Goal: Information Seeking & Learning: Learn about a topic

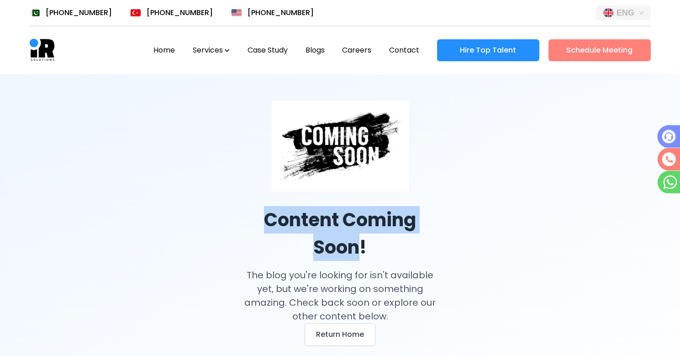
drag, startPoint x: 255, startPoint y: 212, endPoint x: 358, endPoint y: 237, distance: 105.8
click at [358, 237] on h1 "Content Coming Soon!" at bounding box center [340, 233] width 204 height 55
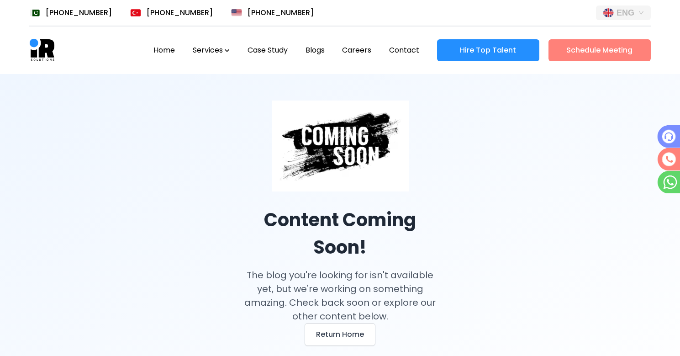
click at [32, 34] on div "Home Services Case Study Blogs Careers Contact Hire Top Talent Schedule Meeting" at bounding box center [339, 49] width 621 height 47
click at [43, 58] on img at bounding box center [42, 50] width 26 height 26
